Goal: Task Accomplishment & Management: Manage account settings

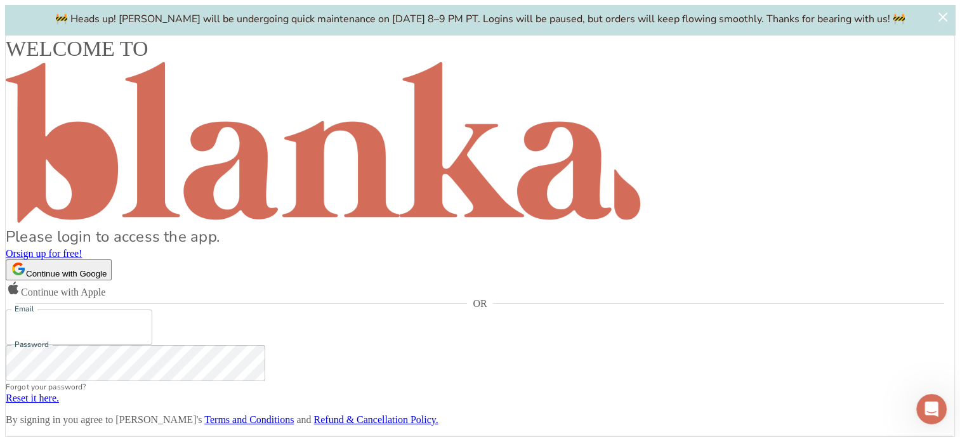
click at [112, 260] on button "Continue with Google" at bounding box center [59, 270] width 106 height 21
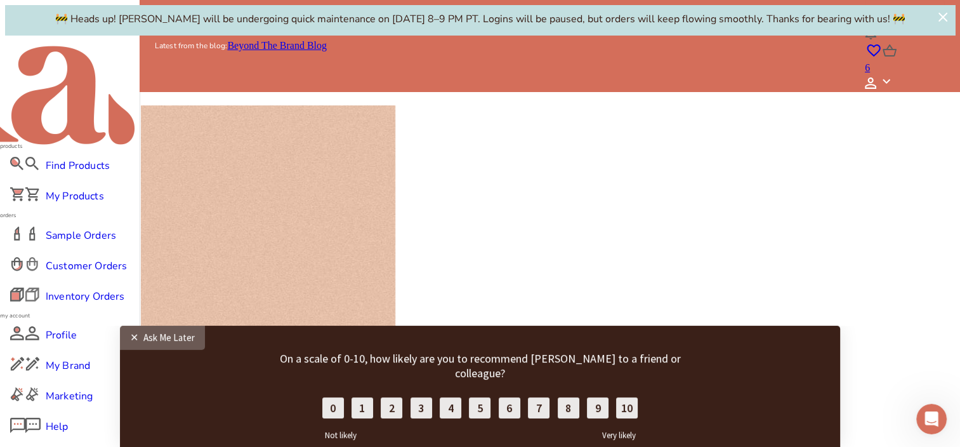
click at [133, 336] on div "✕" at bounding box center [136, 337] width 13 height 13
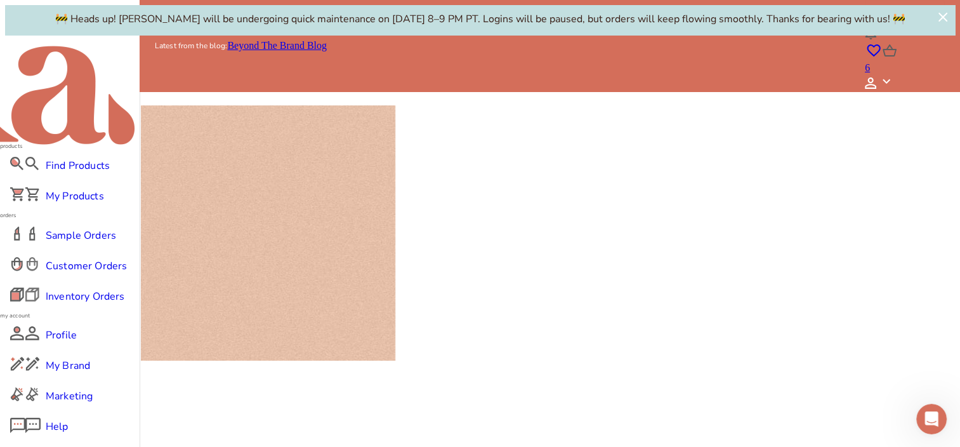
click at [947, 13] on icon "Dismiss banner" at bounding box center [942, 17] width 9 height 9
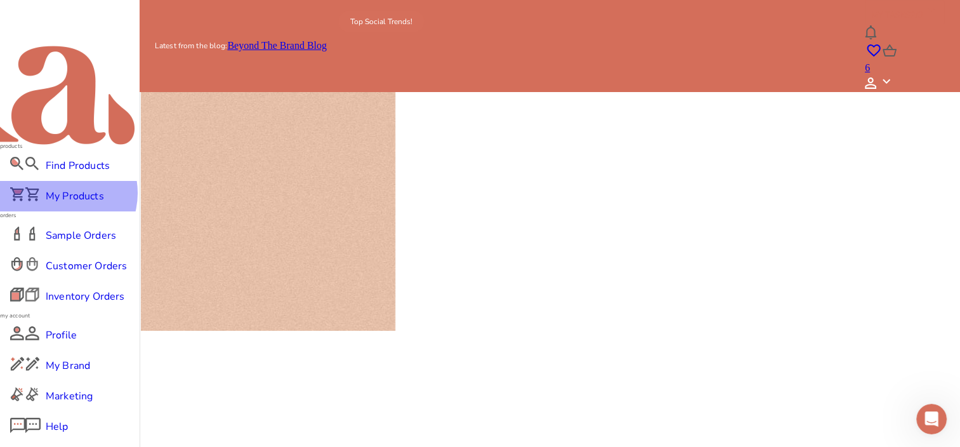
click at [62, 188] on span "My Products" at bounding box center [70, 195] width 48 height 15
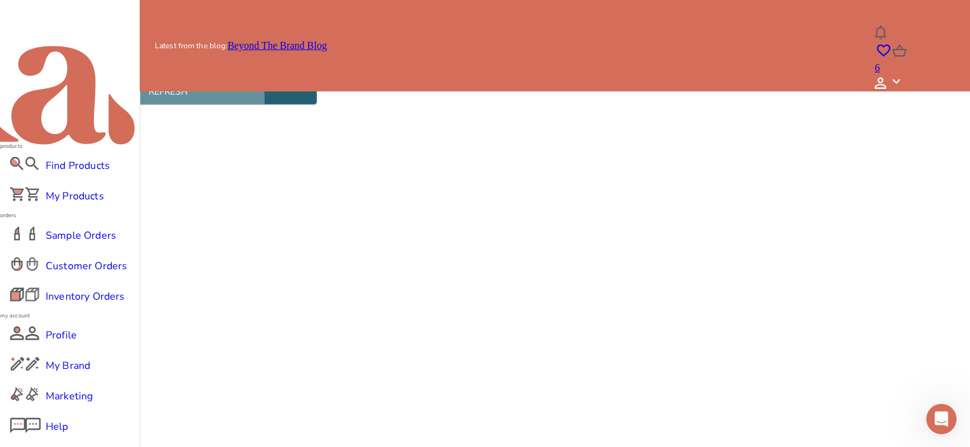
click at [317, 104] on button "Refresh" at bounding box center [168, 92] width 296 height 23
